Goal: Check status: Check status

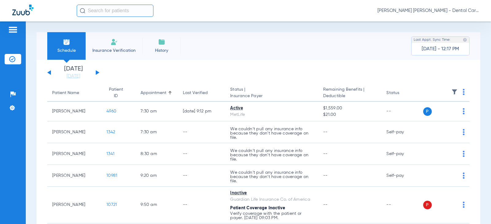
click at [96, 72] on button at bounding box center [98, 72] width 4 height 5
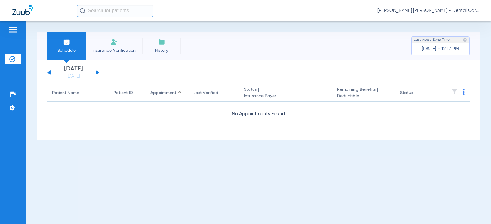
click at [96, 72] on button at bounding box center [98, 72] width 4 height 5
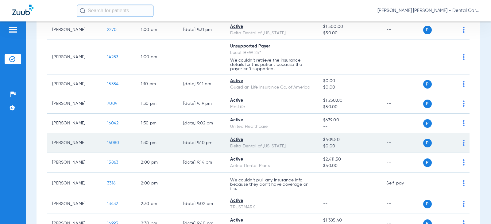
scroll to position [828, 0]
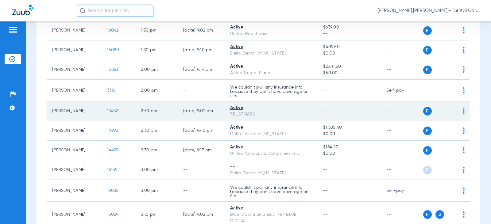
click at [107, 112] on span "13432" at bounding box center [112, 111] width 11 height 4
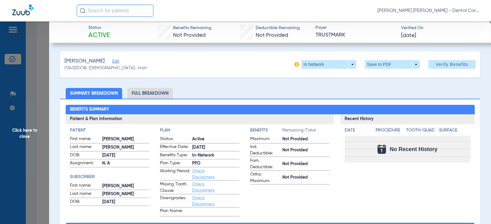
click at [165, 94] on li "Full Breakdown" at bounding box center [149, 93] width 45 height 11
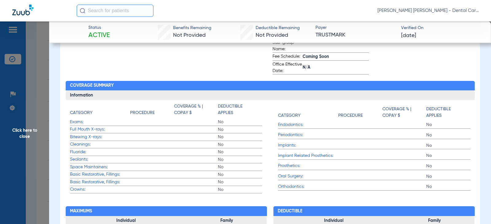
scroll to position [0, 0]
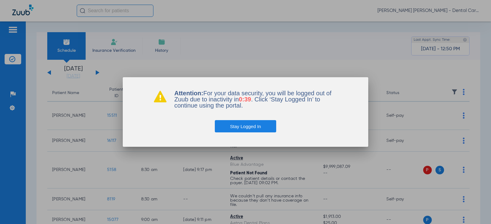
click at [236, 125] on button "Stay Logged In" at bounding box center [246, 126] width 62 height 12
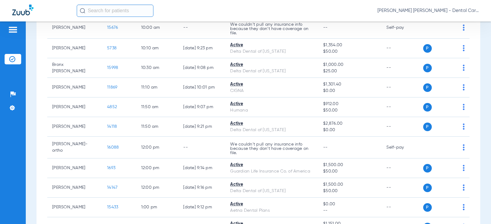
scroll to position [18, 0]
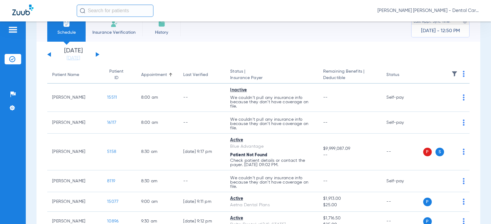
click at [98, 53] on div "Tuesday 07-08-2025 Wednesday 07-09-2025 Thursday 07-10-2025 Friday 07-11-2025 S…" at bounding box center [73, 54] width 52 height 13
click at [95, 55] on div "Tuesday 07-08-2025 Wednesday 07-09-2025 Thursday 07-10-2025 Friday 07-11-2025 S…" at bounding box center [73, 54] width 52 height 13
click at [96, 55] on button at bounding box center [98, 54] width 4 height 5
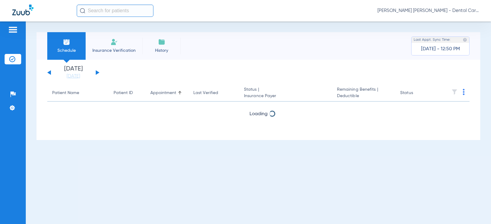
click at [96, 55] on li "Insurance Verification" at bounding box center [114, 46] width 57 height 28
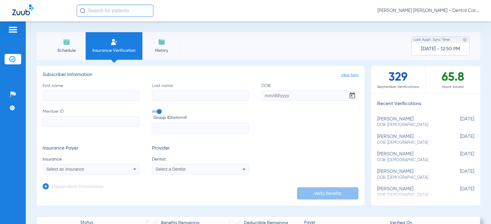
click at [21, 13] on img at bounding box center [22, 10] width 21 height 11
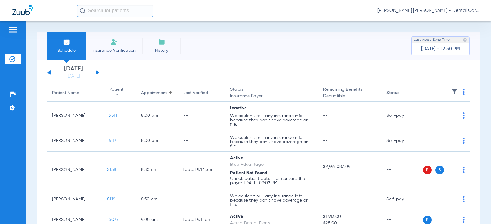
click at [97, 73] on button at bounding box center [98, 72] width 4 height 5
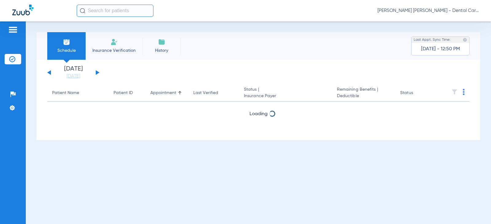
click at [97, 73] on button at bounding box center [98, 72] width 4 height 5
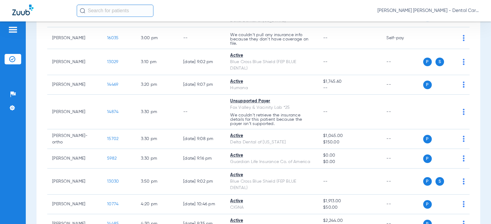
scroll to position [982, 0]
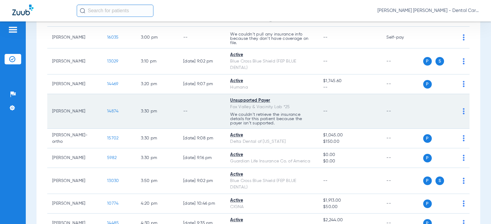
click at [110, 113] on span "14874" at bounding box center [112, 111] width 11 height 4
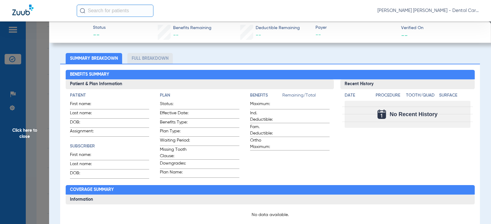
scroll to position [0, 0]
